Goal: Task Accomplishment & Management: Manage account settings

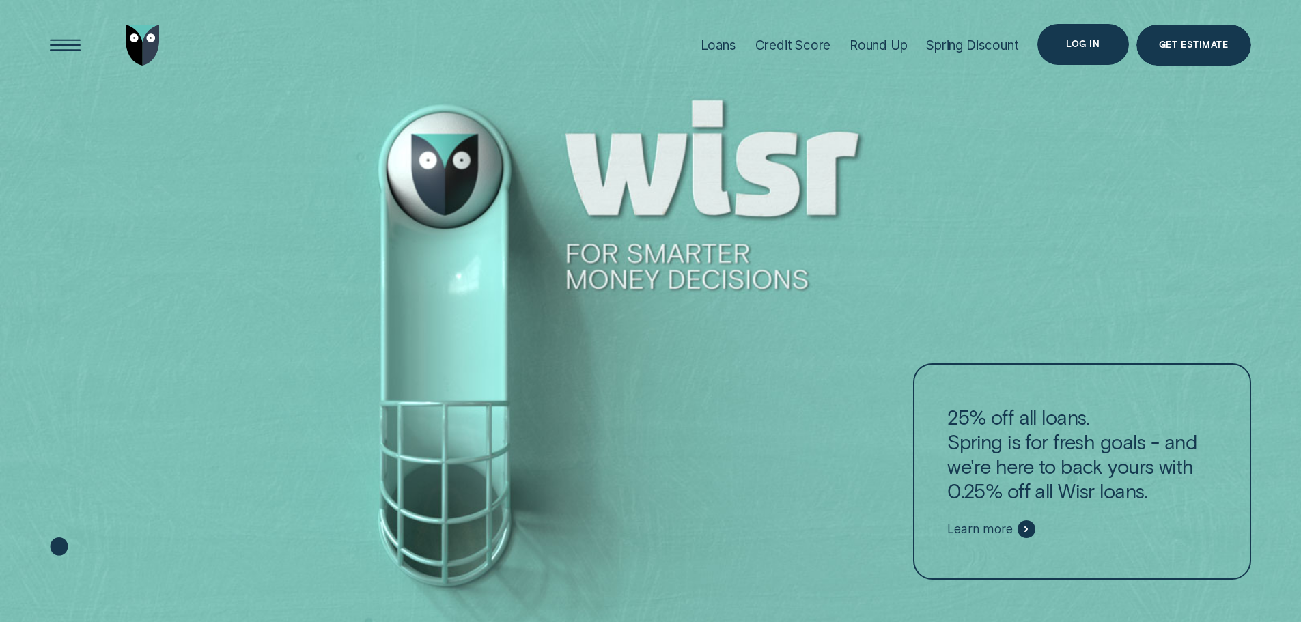
click at [1073, 34] on div "Log in" at bounding box center [1082, 44] width 91 height 41
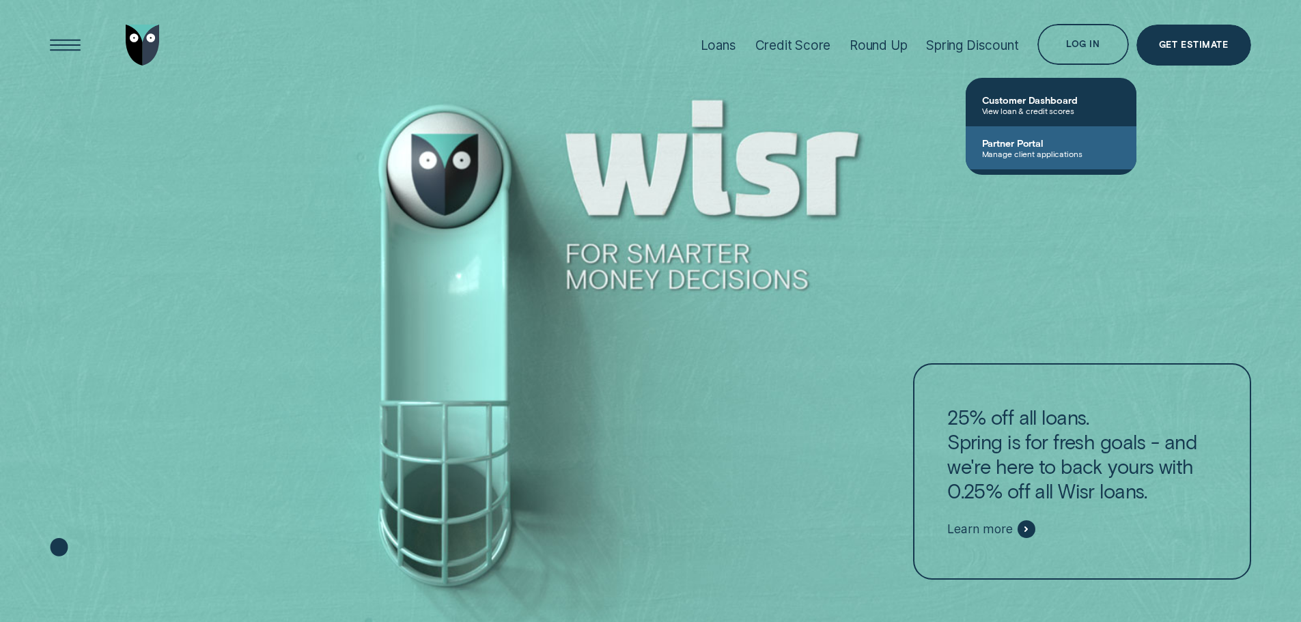
click at [1041, 150] on span "Manage client applications" at bounding box center [1051, 154] width 138 height 10
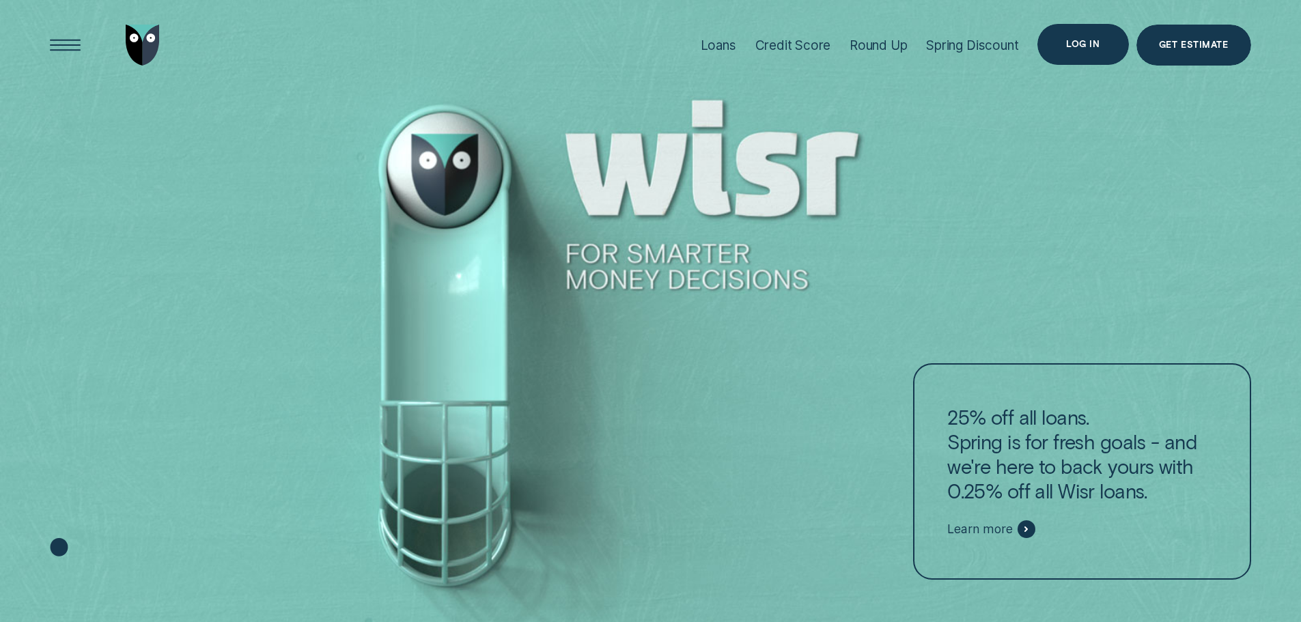
click at [1067, 34] on div "Log in" at bounding box center [1082, 44] width 91 height 41
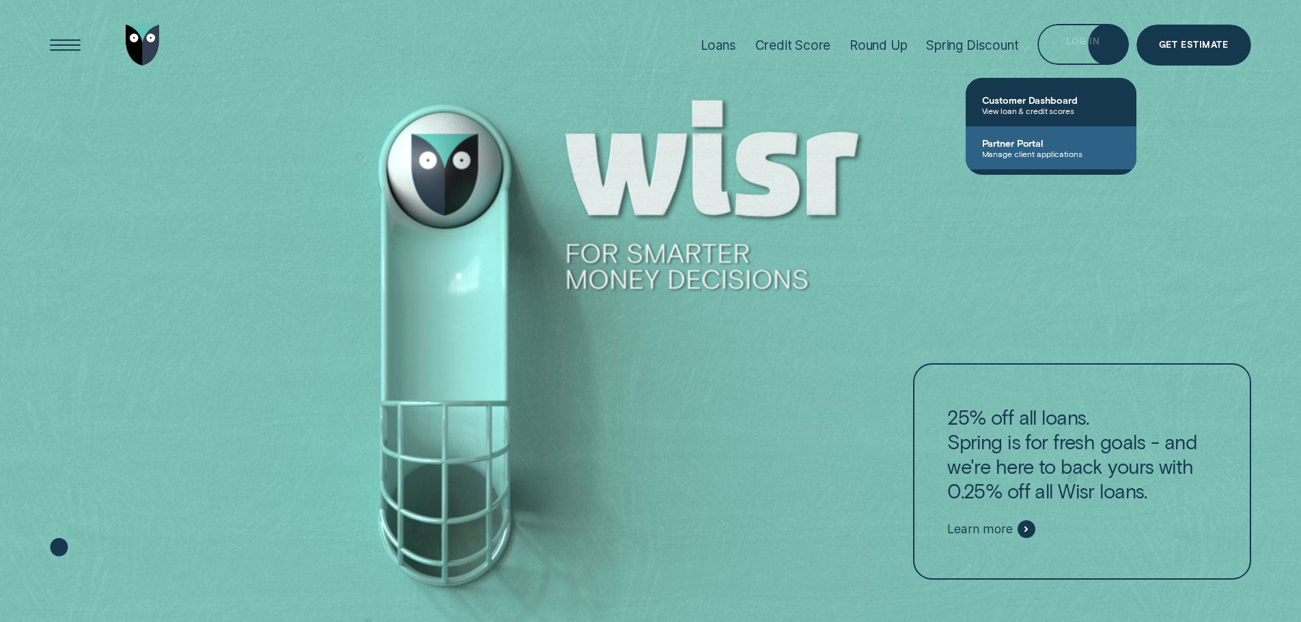
click at [1040, 156] on span "Manage client applications" at bounding box center [1051, 154] width 138 height 10
